Goal: Task Accomplishment & Management: Manage account settings

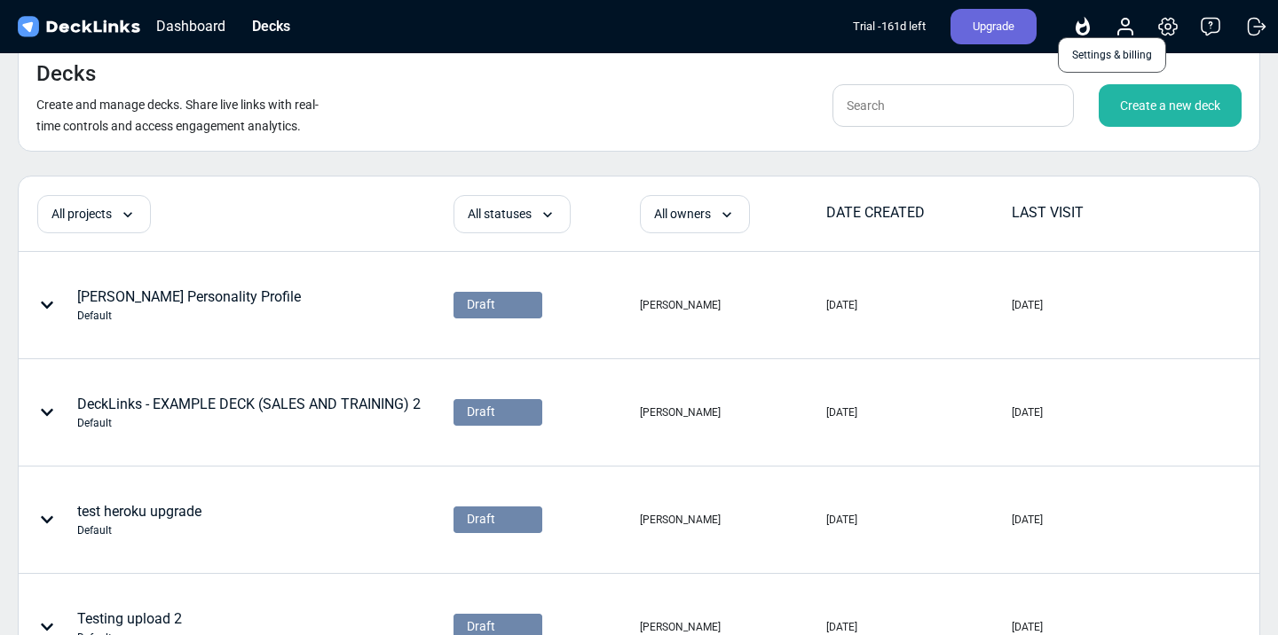
click at [1167, 33] on icon at bounding box center [1168, 27] width 18 height 17
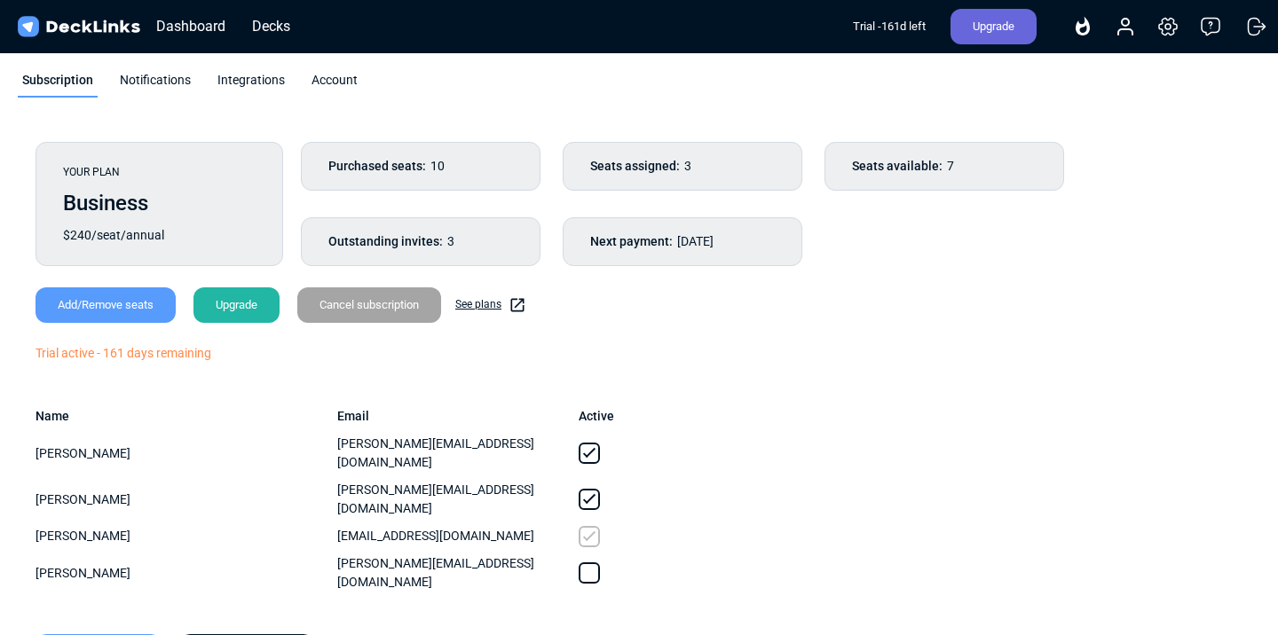
click at [171, 84] on div "Notifications" at bounding box center [155, 84] width 80 height 27
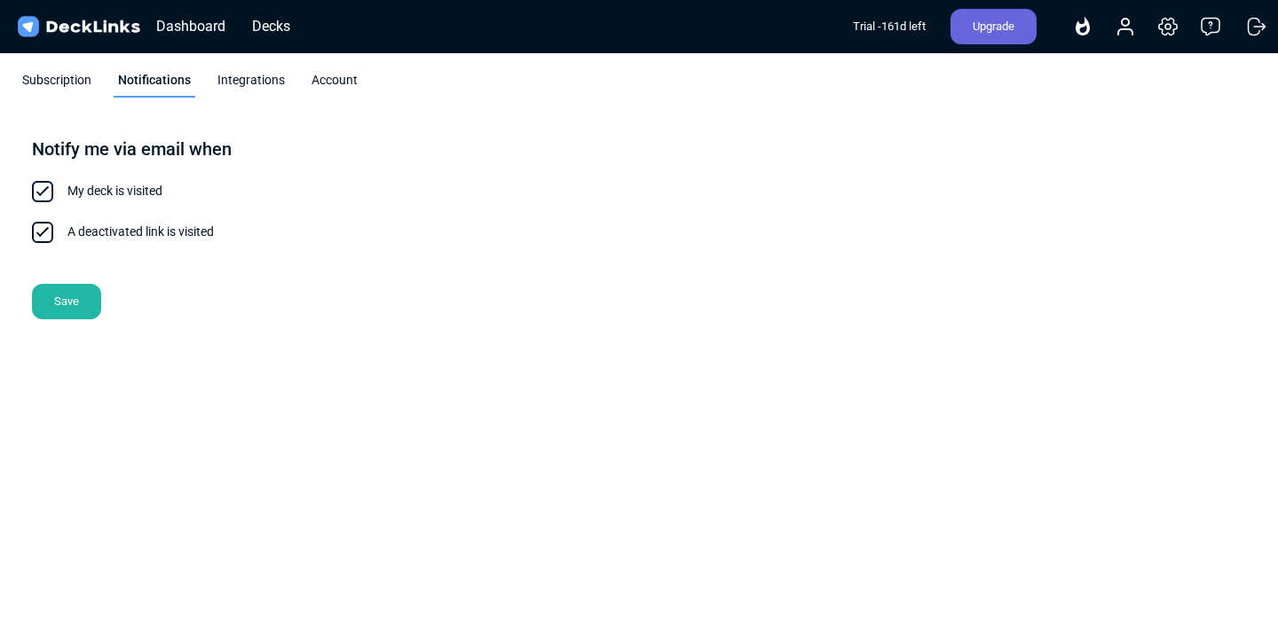
click at [244, 83] on div "Integrations" at bounding box center [251, 84] width 76 height 27
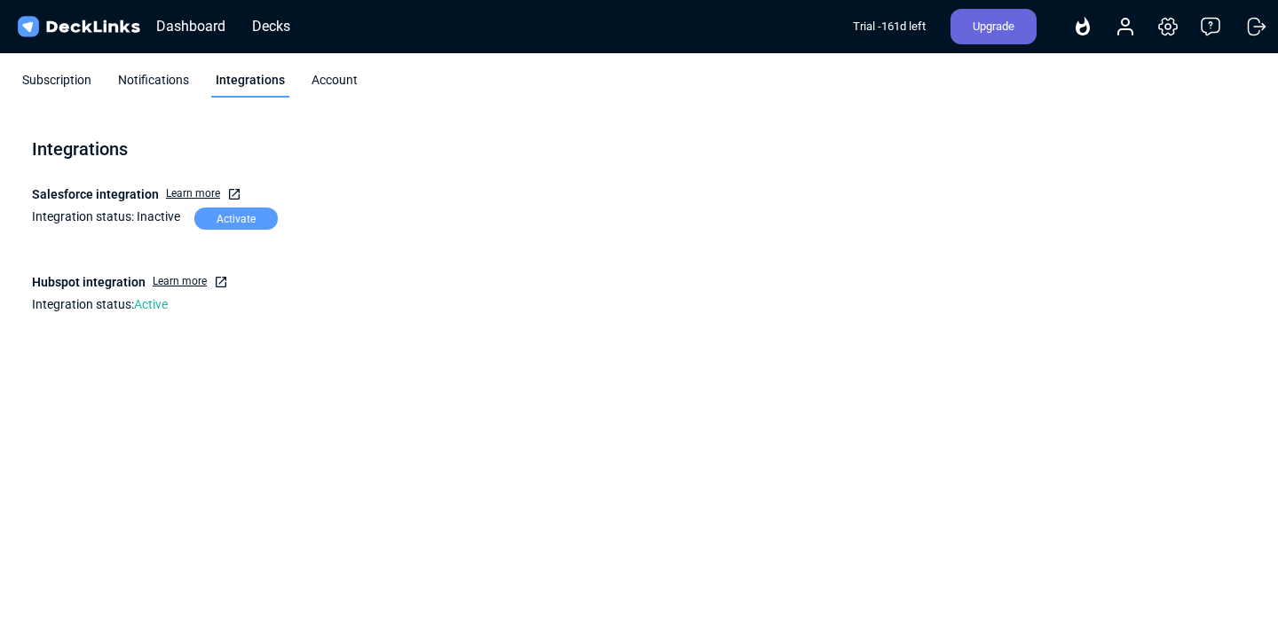
click at [315, 83] on div "Account" at bounding box center [334, 84] width 55 height 27
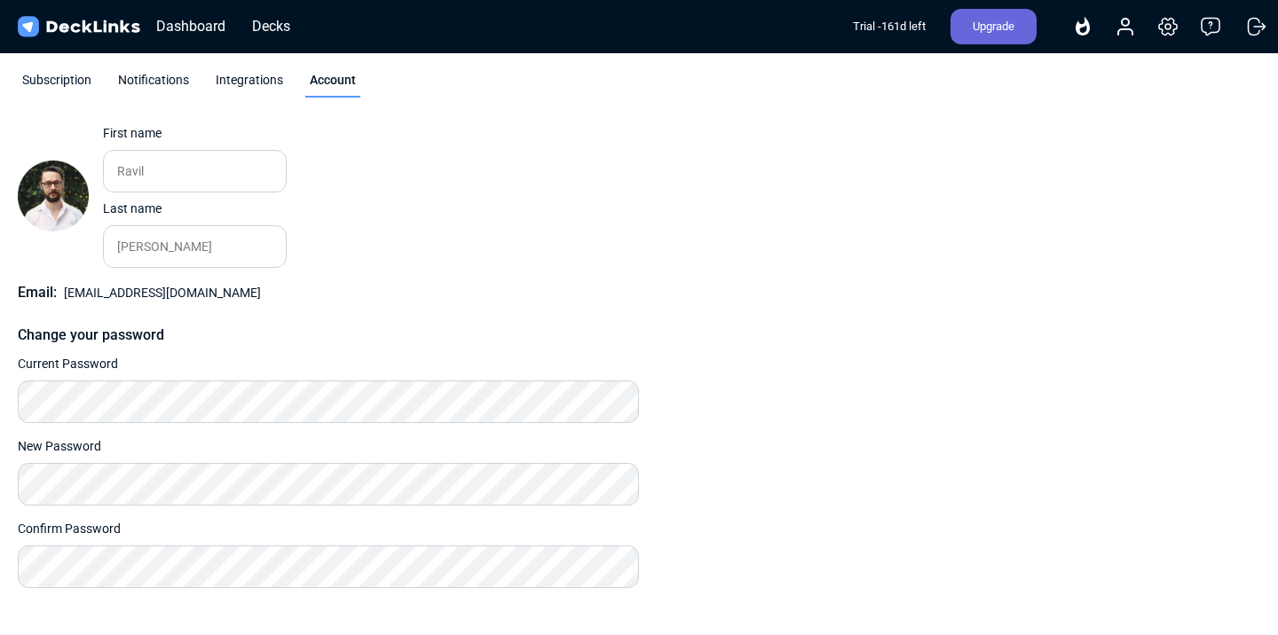
click at [73, 87] on div "Subscription" at bounding box center [57, 84] width 78 height 27
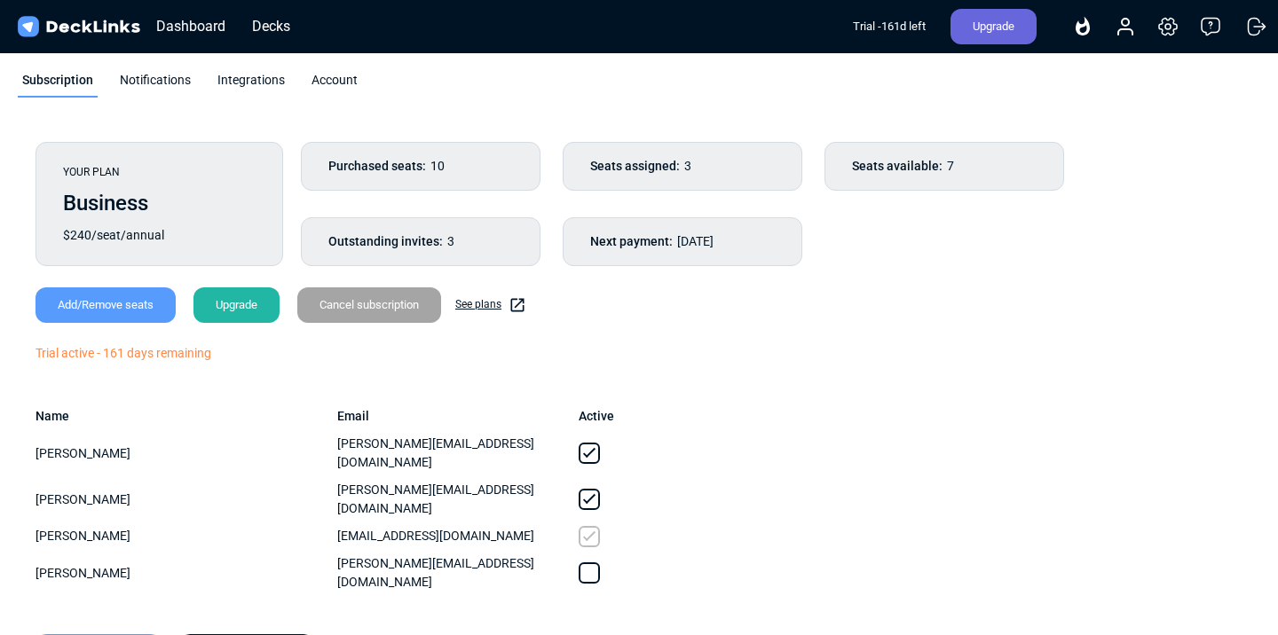
click at [348, 78] on div "Account" at bounding box center [334, 84] width 55 height 27
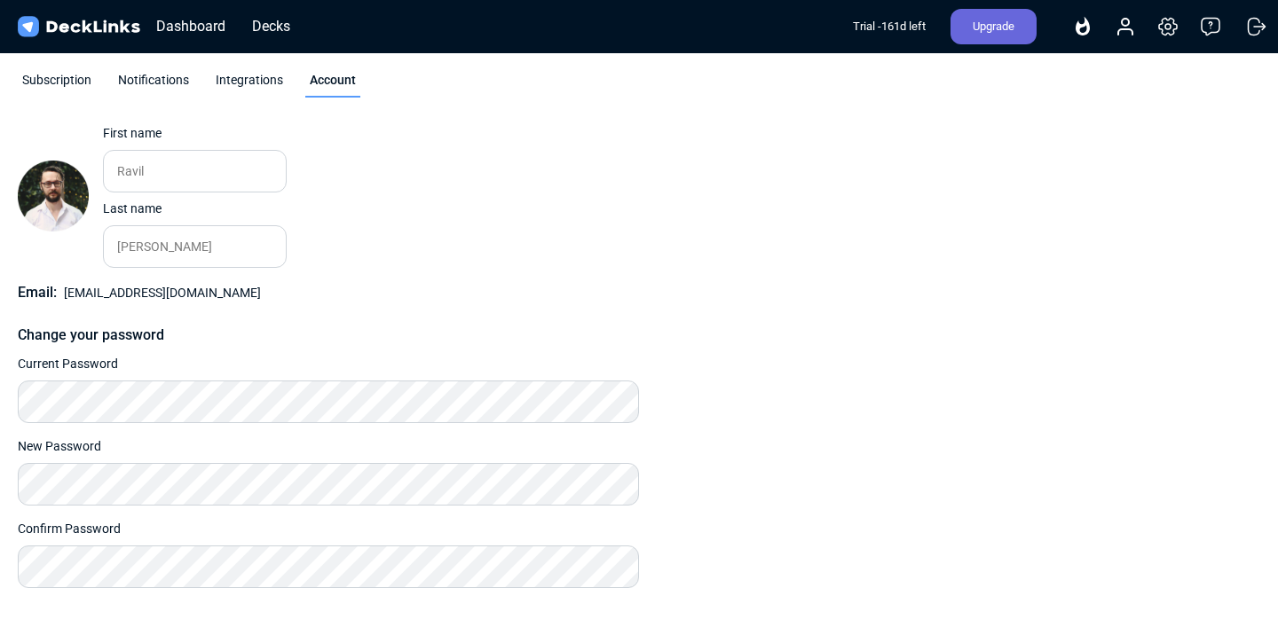
click at [52, 78] on div "Subscription" at bounding box center [57, 84] width 78 height 27
